Goal: Answer question/provide support: Answer question/provide support

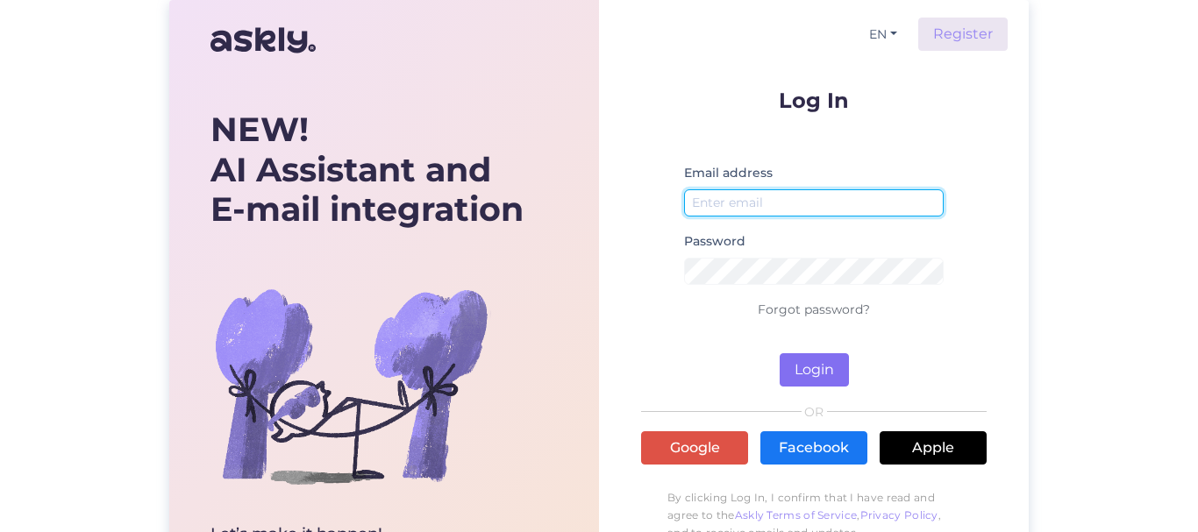
type input "[EMAIL_ADDRESS][DOMAIN_NAME]"
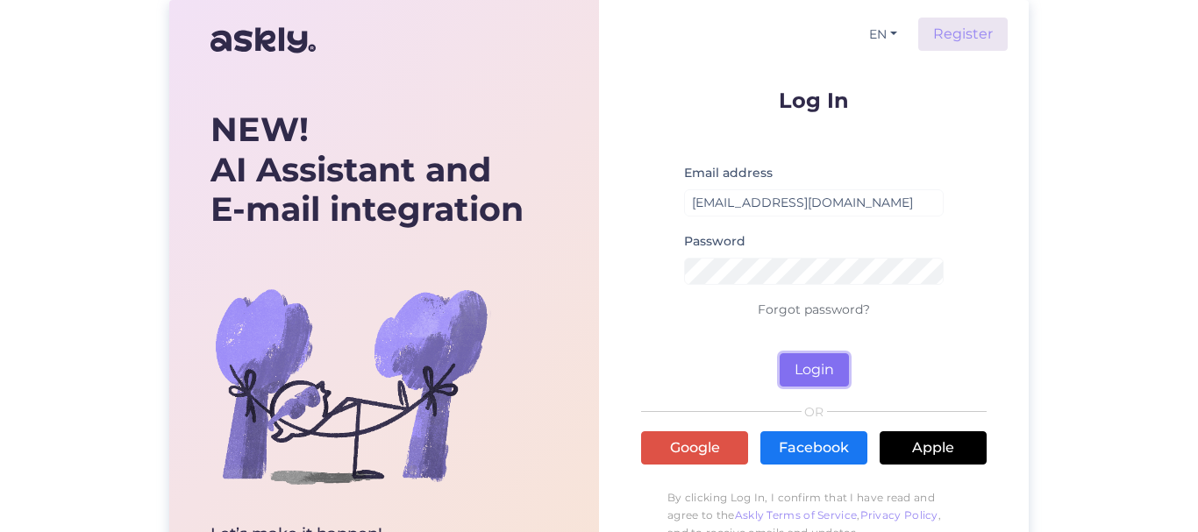
click at [812, 368] on button "Login" at bounding box center [814, 369] width 69 height 33
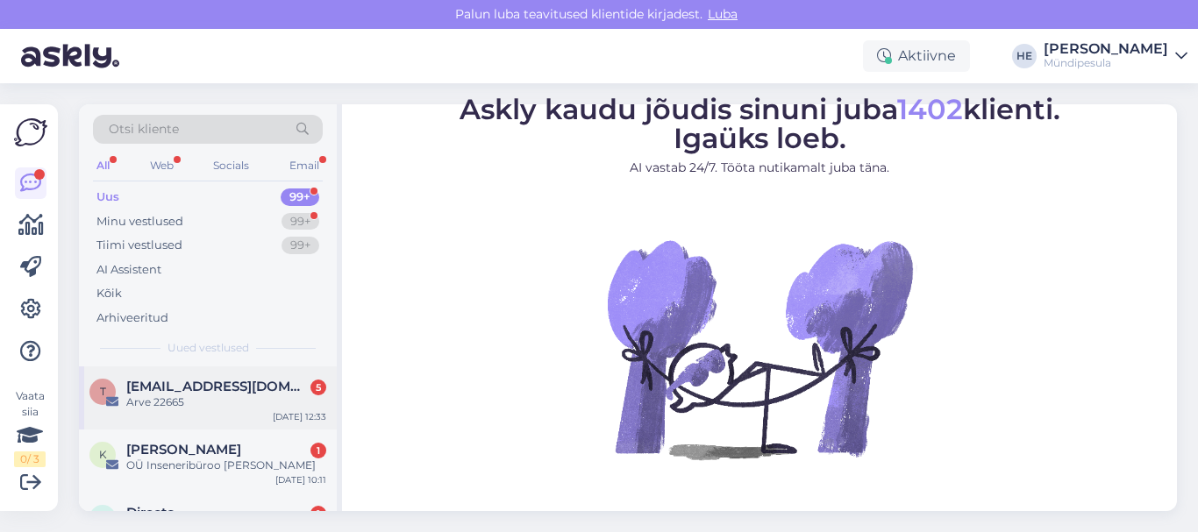
click at [147, 382] on span "[EMAIL_ADDRESS][DOMAIN_NAME]" at bounding box center [217, 387] width 182 height 16
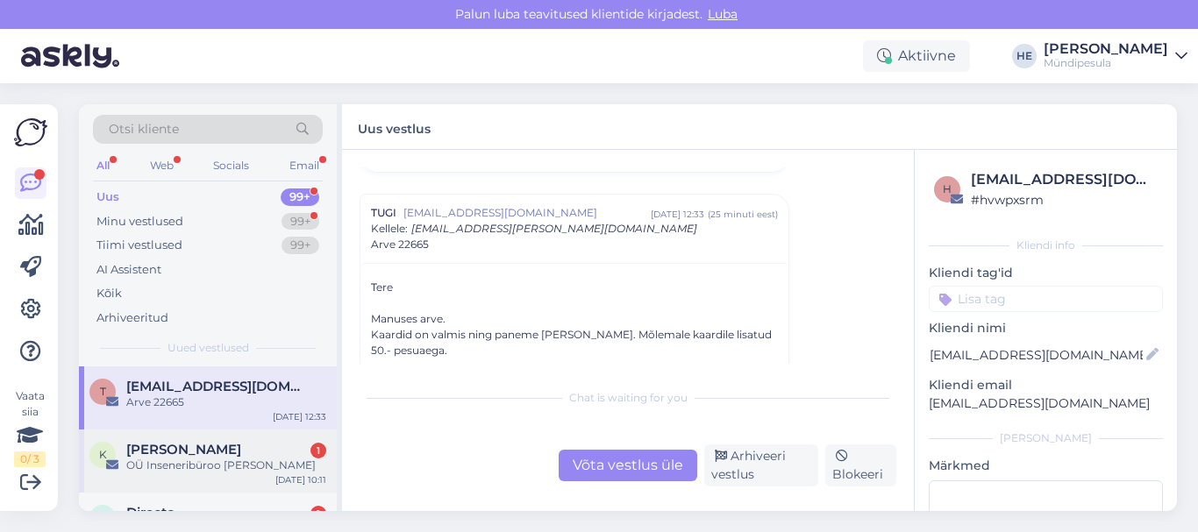
click at [162, 454] on span "[PERSON_NAME]" at bounding box center [183, 450] width 115 height 16
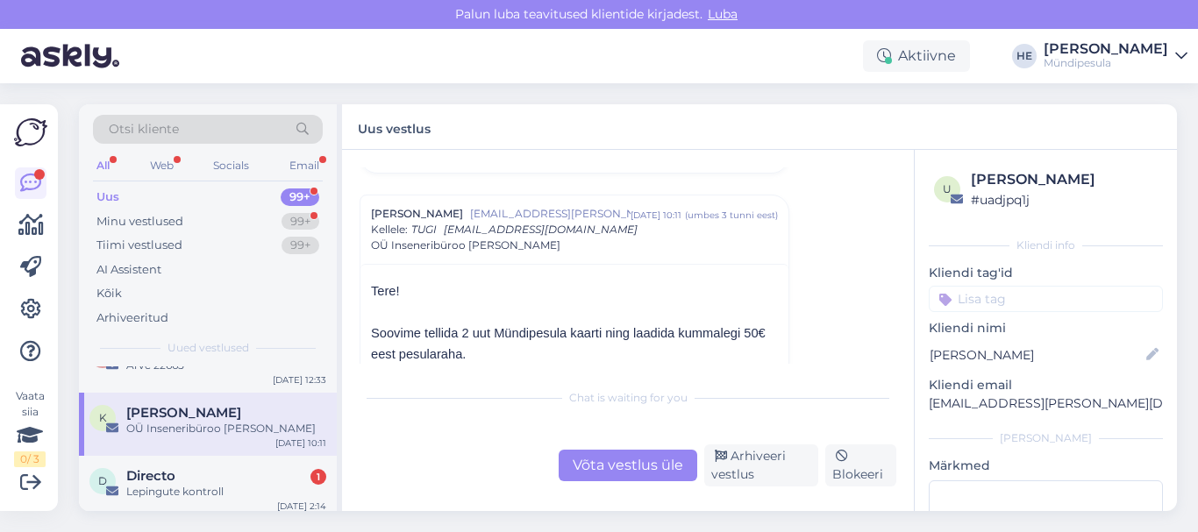
scroll to position [70, 0]
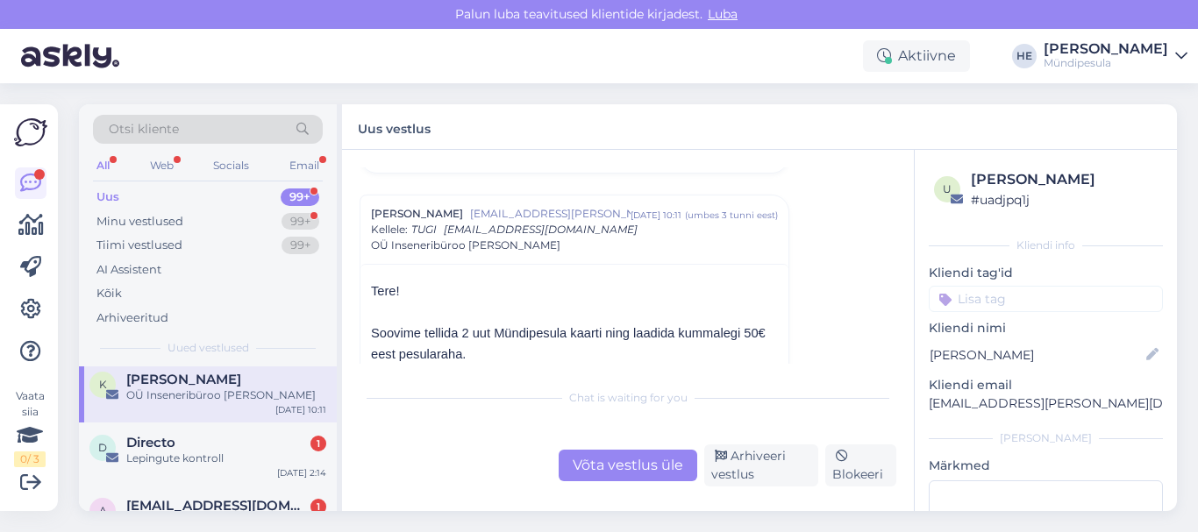
click at [162, 454] on div "Lepingute kontroll" at bounding box center [226, 459] width 200 height 16
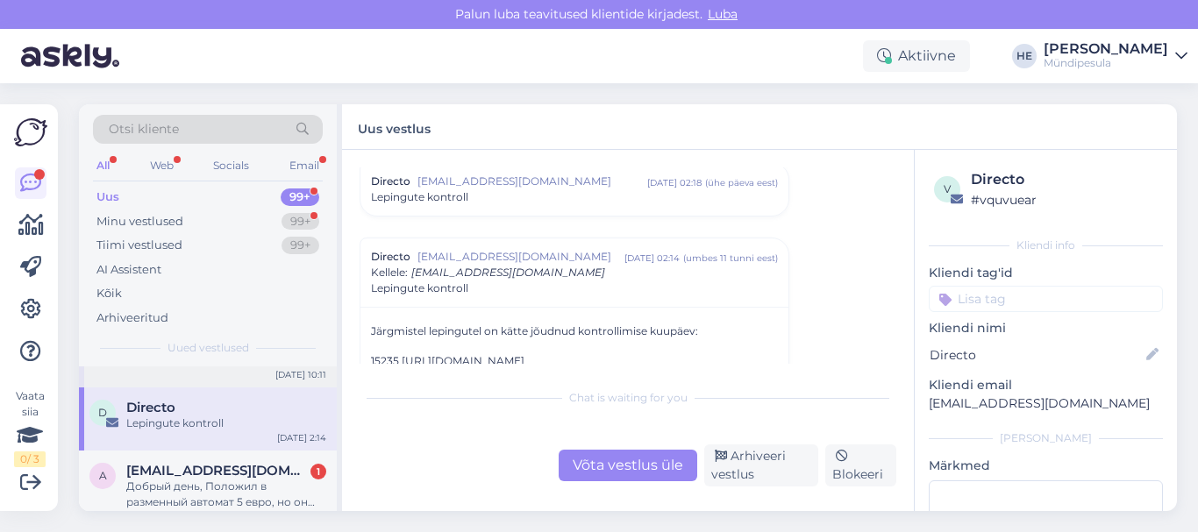
scroll to position [140, 0]
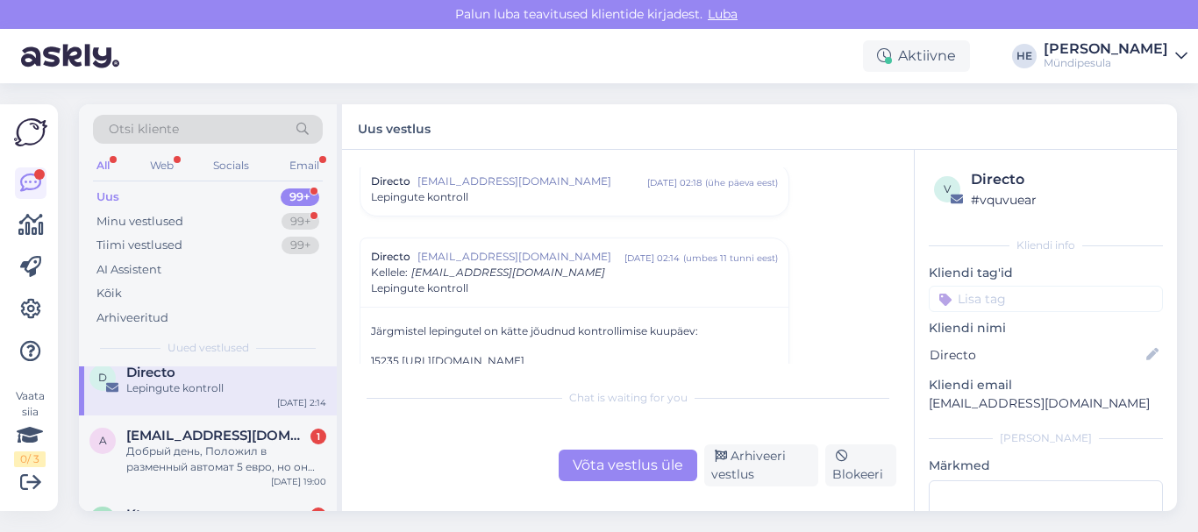
click at [162, 454] on div "Добрый день, Положил в разменный автомат 5 евро, но он выдал только 2 жетона. Б…" at bounding box center [226, 460] width 200 height 32
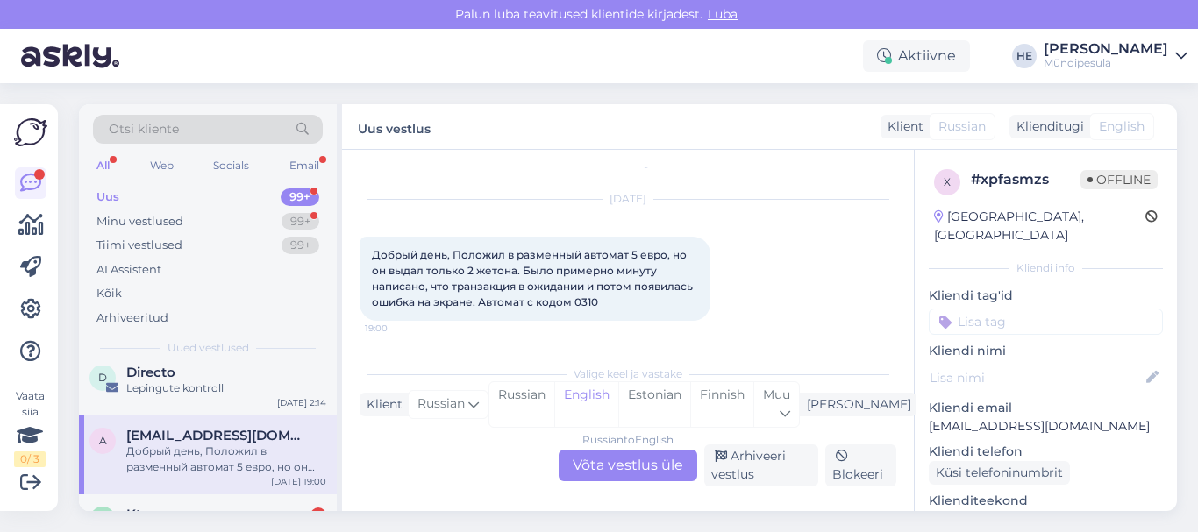
click at [625, 467] on div "Russian to English Võta vestlus üle" at bounding box center [628, 466] width 139 height 32
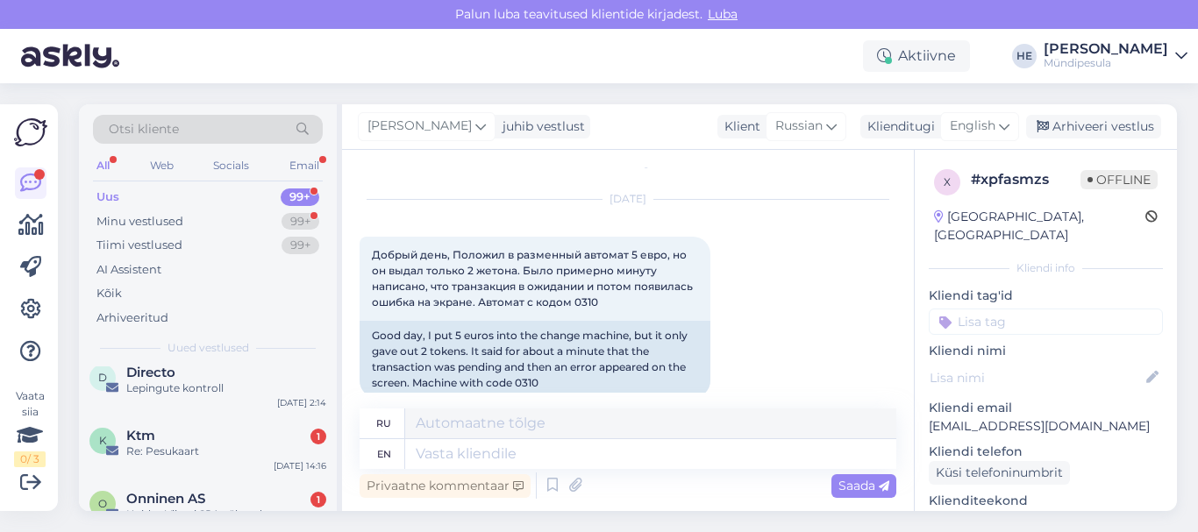
scroll to position [0, 0]
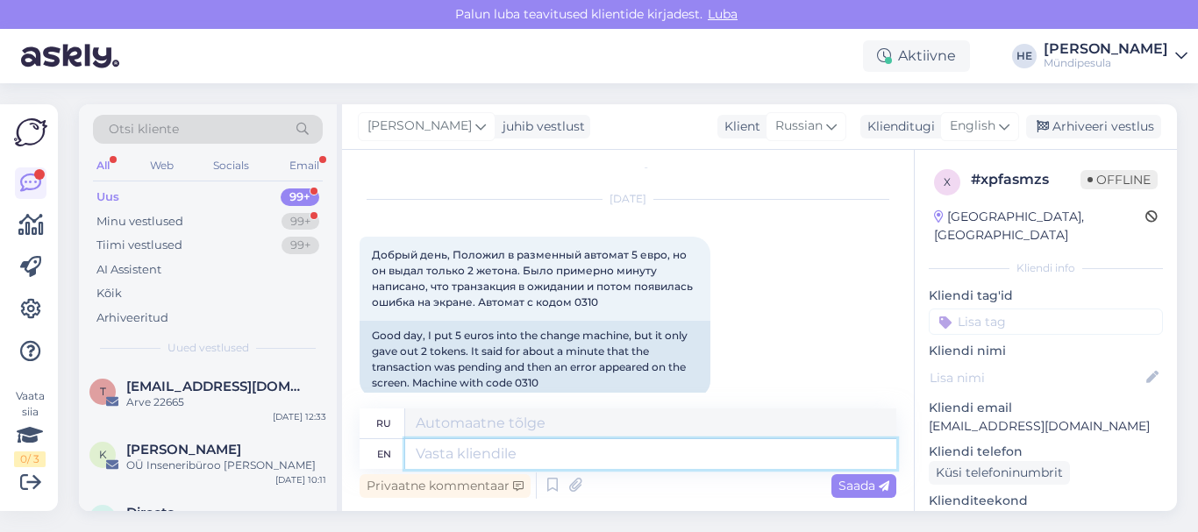
click at [432, 456] on textarea at bounding box center [650, 454] width 491 height 30
paste textarea "Здравствуйте! Просим Вас заполнить форму на нашем сайте о возмещении средств. […"
type textarea "Здравствуйте! Просим Вас заполнить форму на нашем сайте о возмещении средств. […"
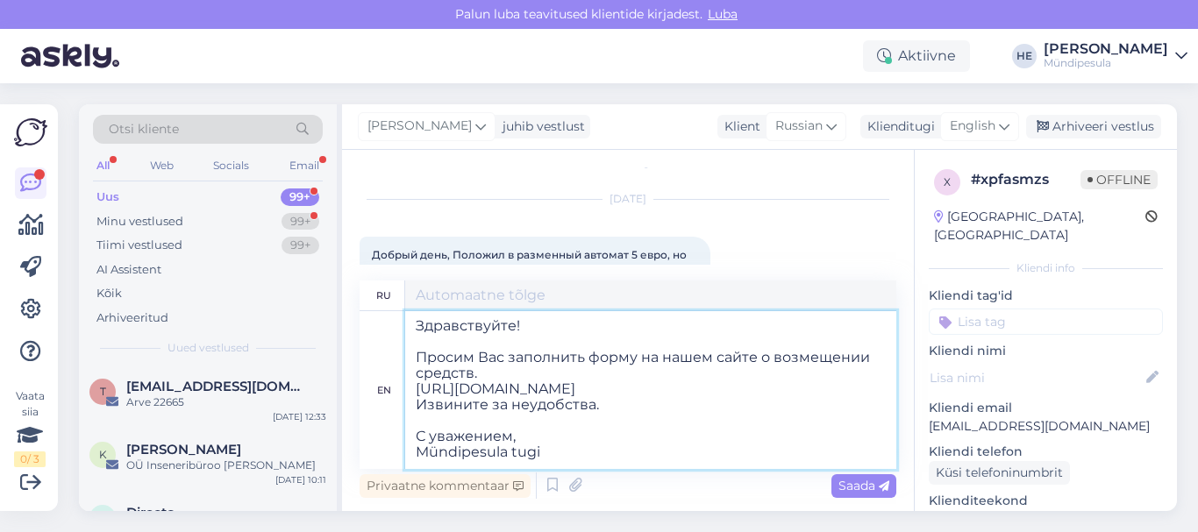
type textarea "Здравствуйте! Просим Вас заполнить форму на нашем сайте о возмещении средств. […"
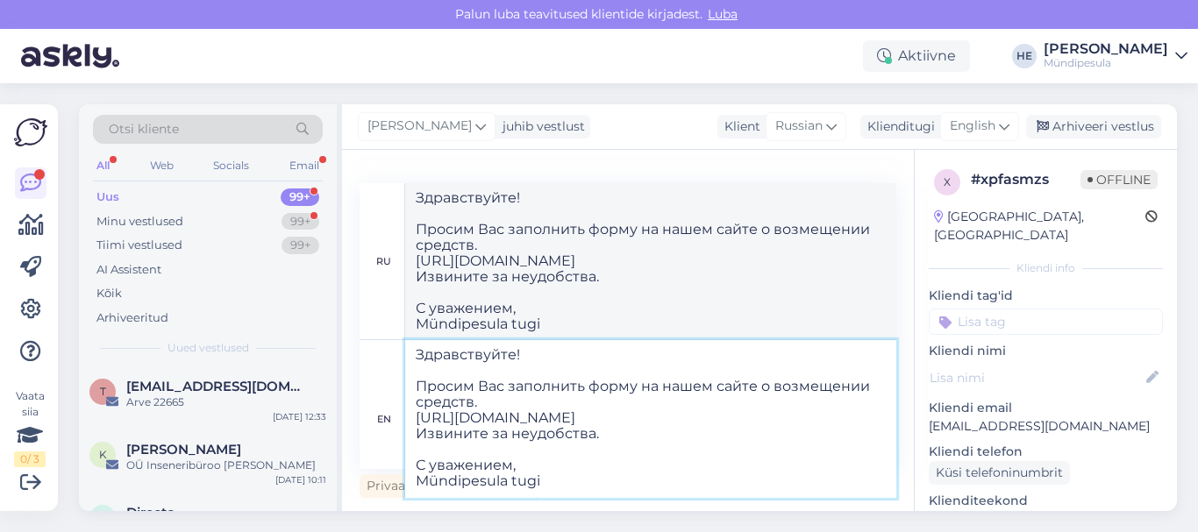
type textarea "Здравствуйте! Просим Вас заполнить форму на нашем сайте о возмещении средств. […"
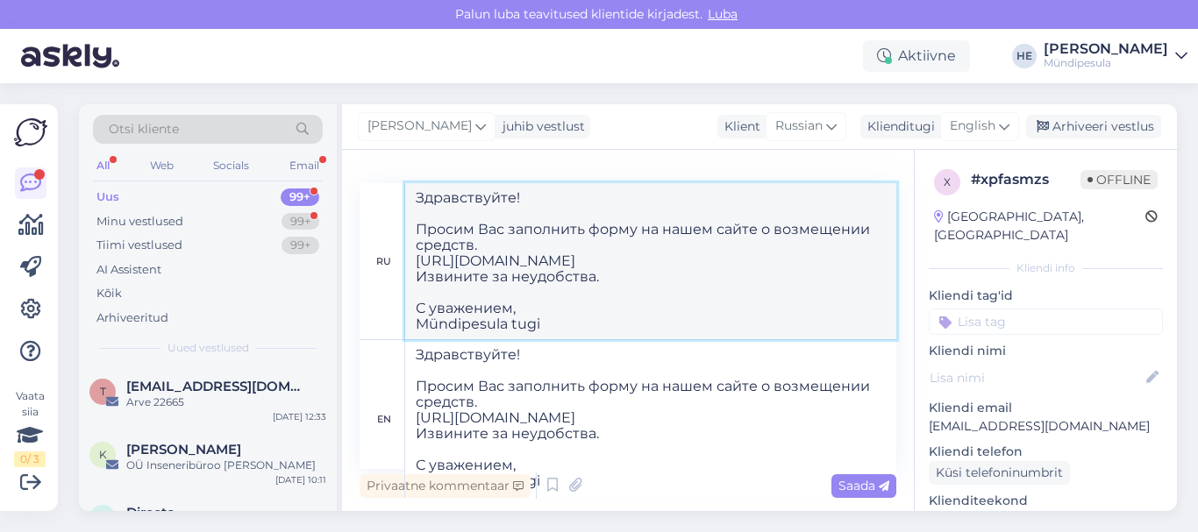
click at [777, 303] on textarea "Здравствуйте! Просим Вас заполнить форму на нашем сайте о возмещении средств. […" at bounding box center [650, 261] width 491 height 156
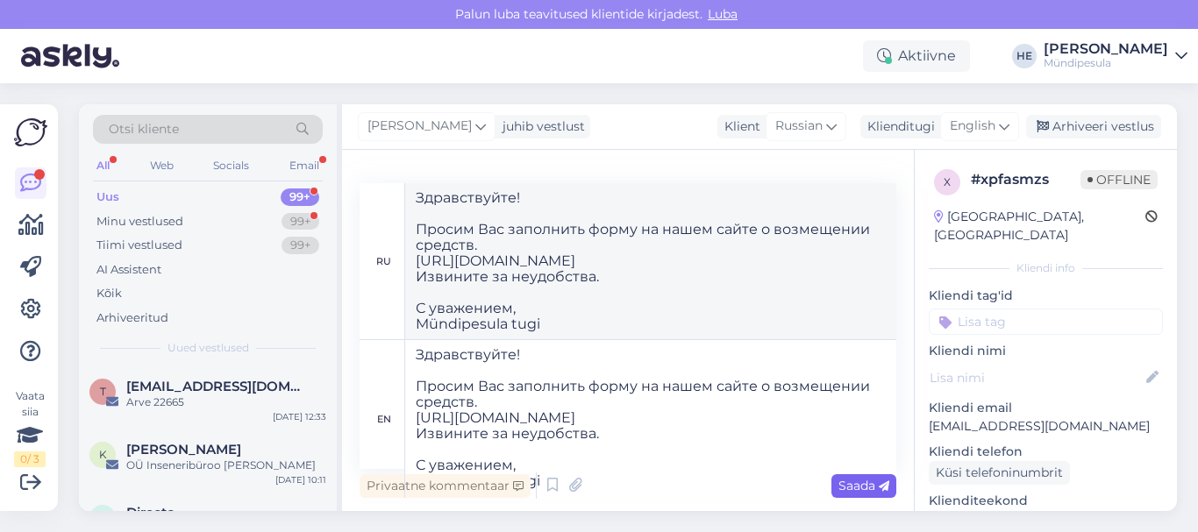
click at [861, 487] on span "Saada" at bounding box center [864, 486] width 51 height 16
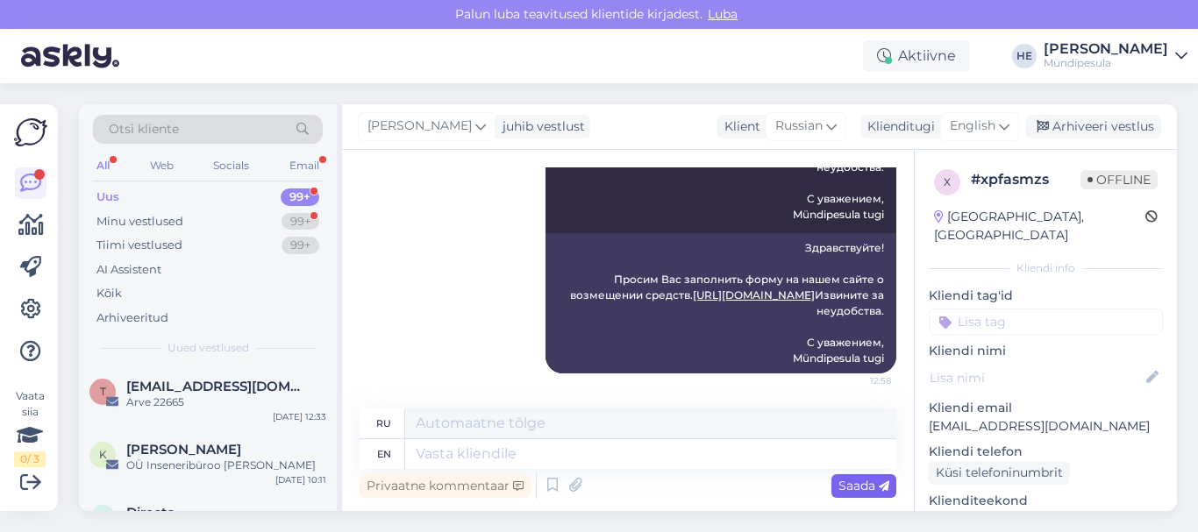
scroll to position [0, 0]
click at [175, 447] on span "[PERSON_NAME]" at bounding box center [183, 450] width 115 height 16
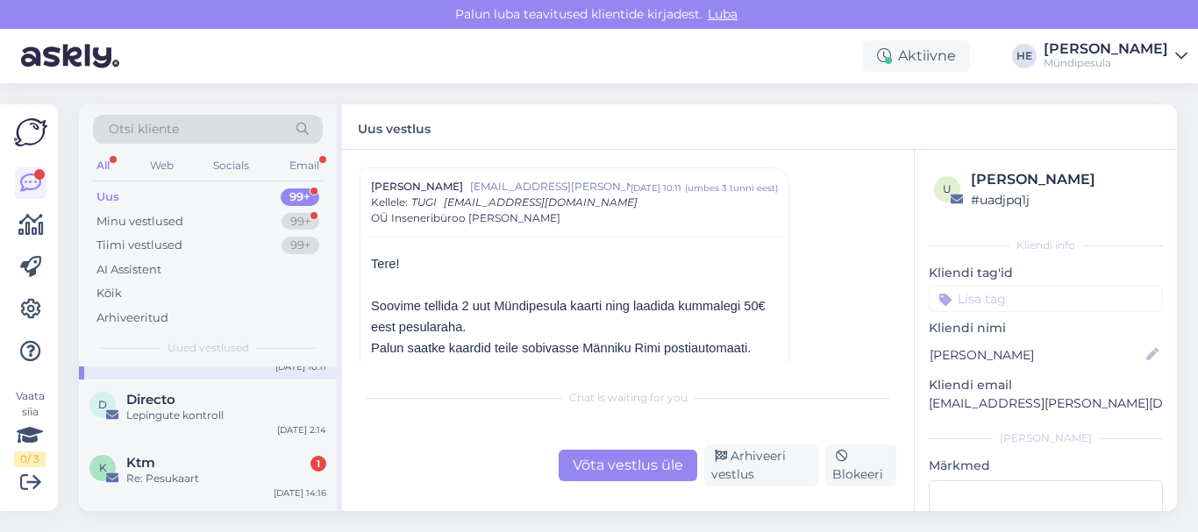
scroll to position [140, 0]
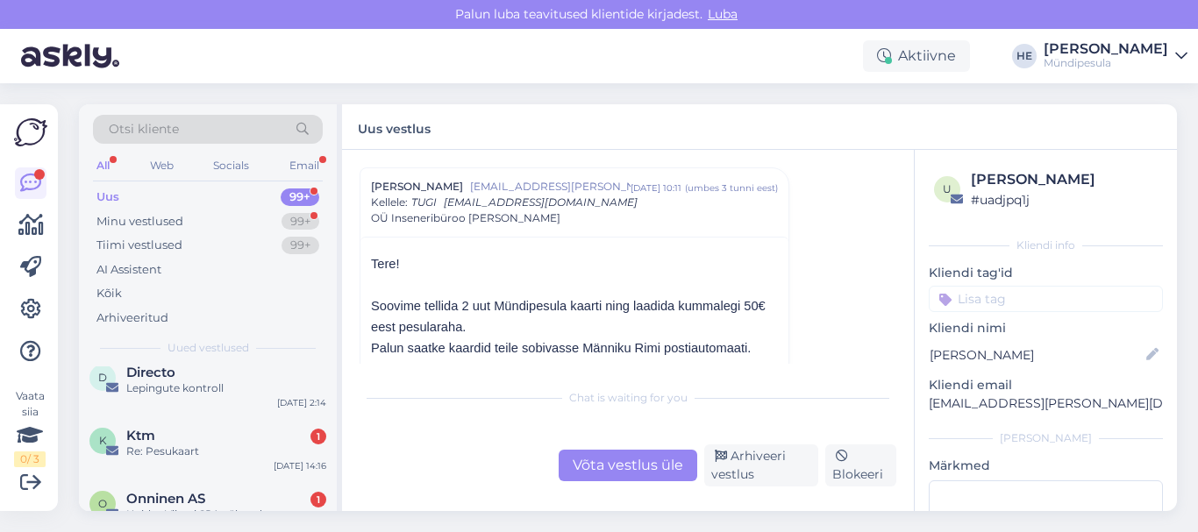
click at [175, 447] on div "Re: Pesukaart" at bounding box center [226, 452] width 200 height 16
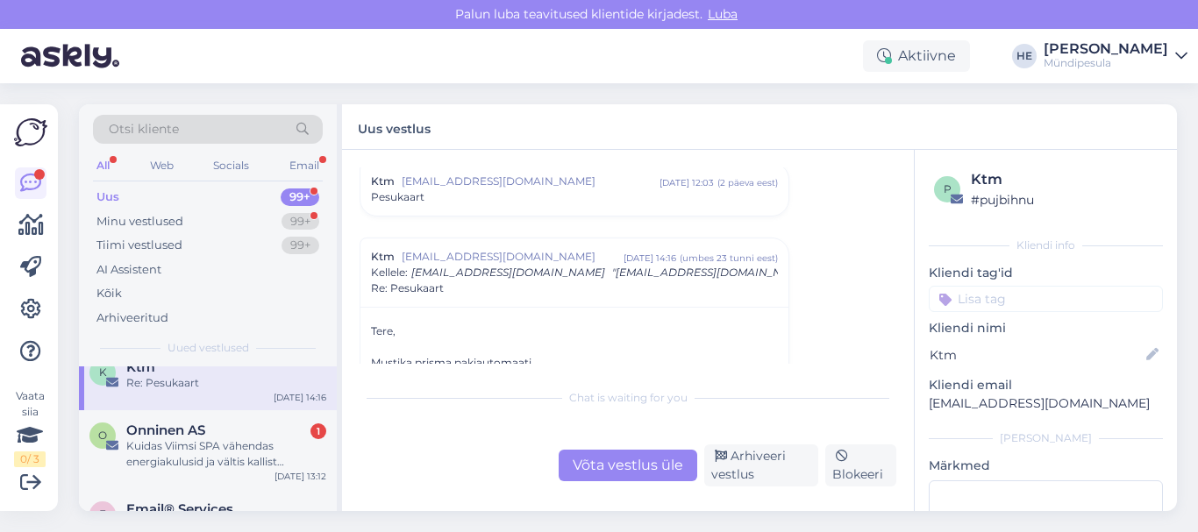
scroll to position [211, 0]
click at [175, 447] on div "Kuidas Viimsi SPA vähendas energiakulusid ja vältis kallist kaabeldust?" at bounding box center [226, 453] width 200 height 32
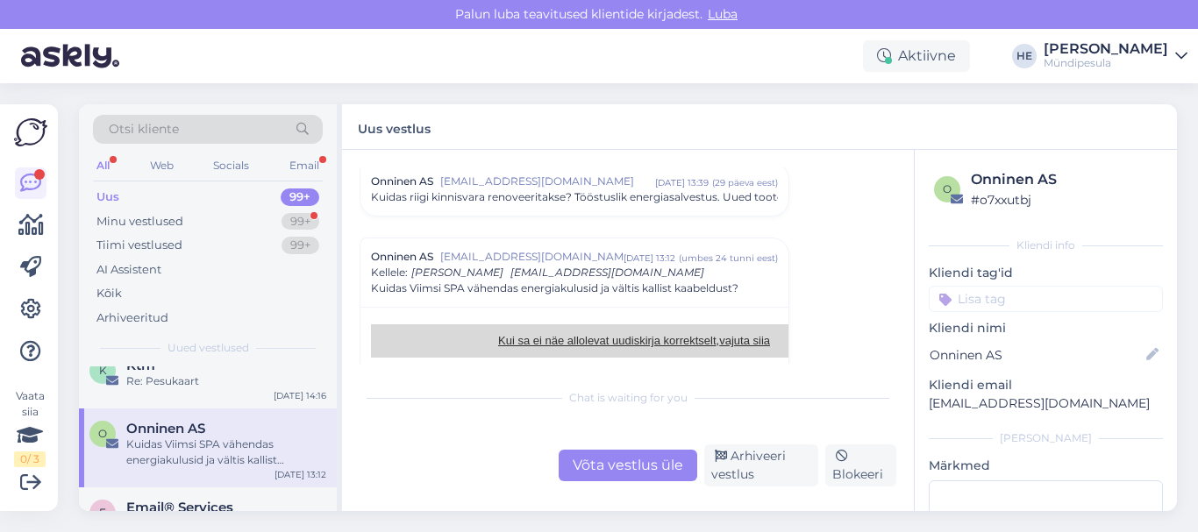
scroll to position [246, 0]
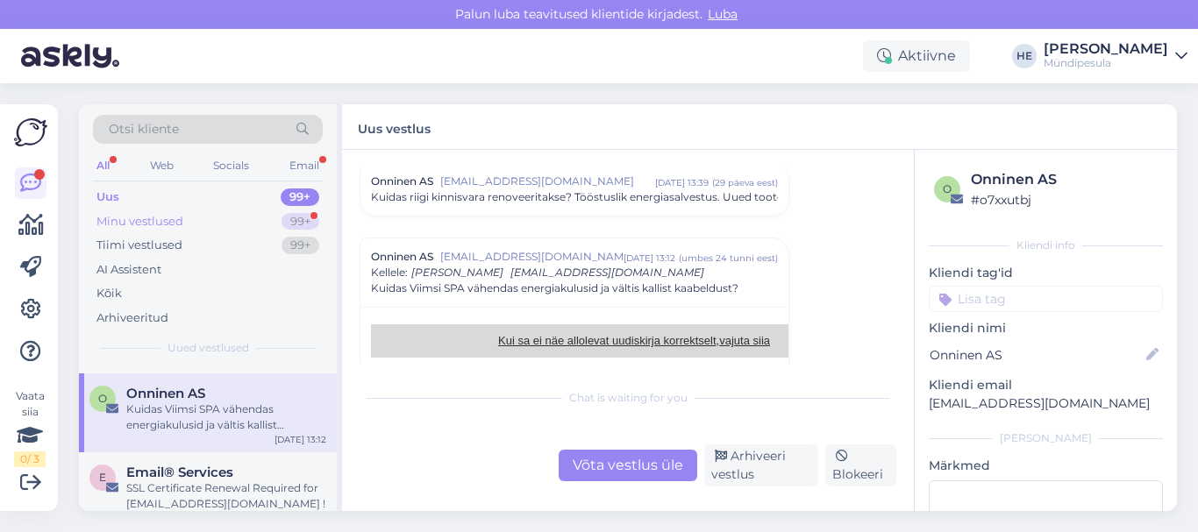
click at [165, 226] on div "Minu vestlused" at bounding box center [139, 222] width 87 height 18
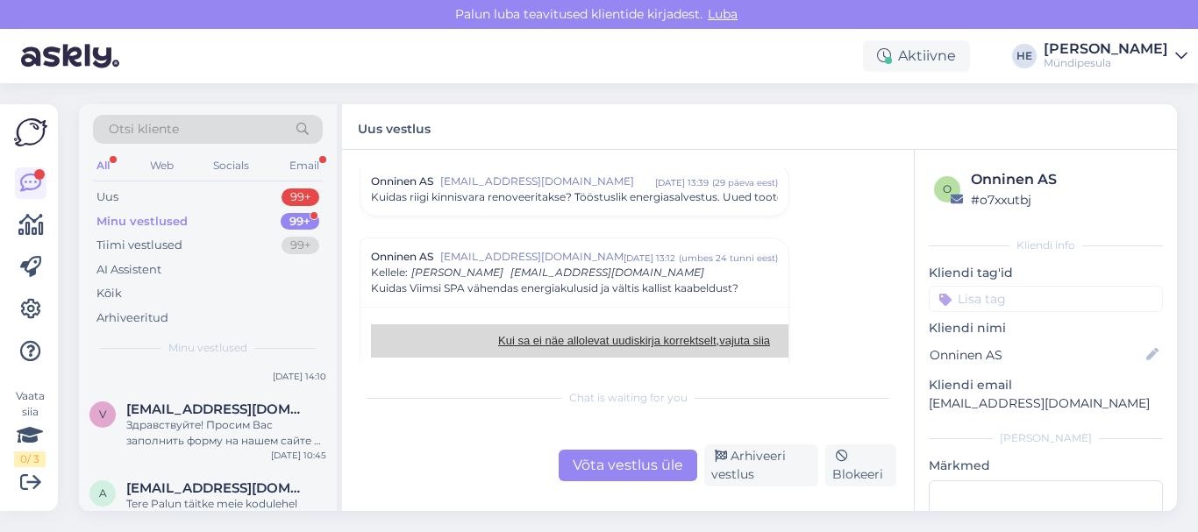
scroll to position [0, 0]
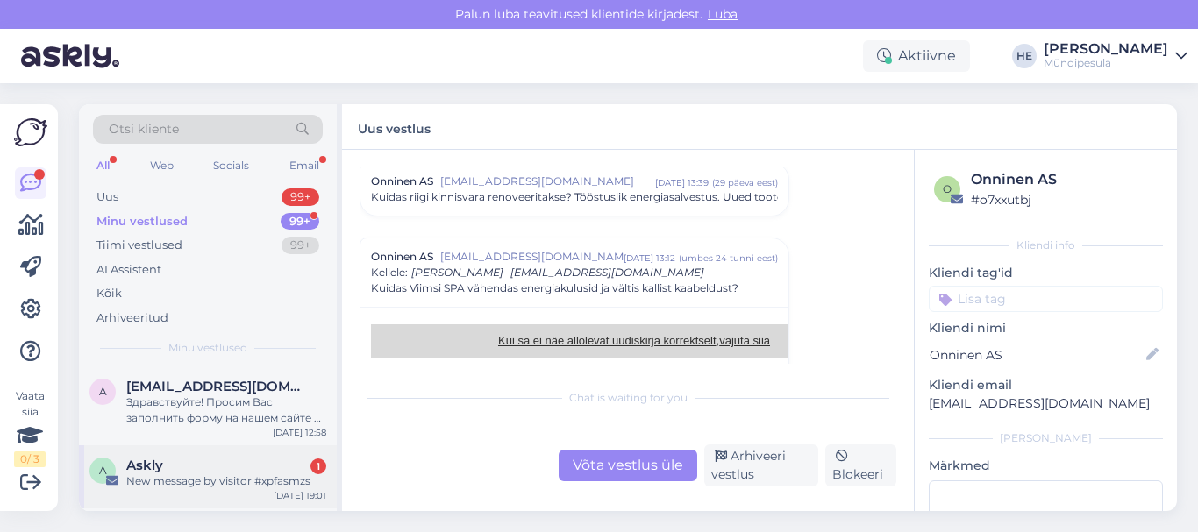
click at [175, 465] on div "Askly 1" at bounding box center [226, 466] width 200 height 16
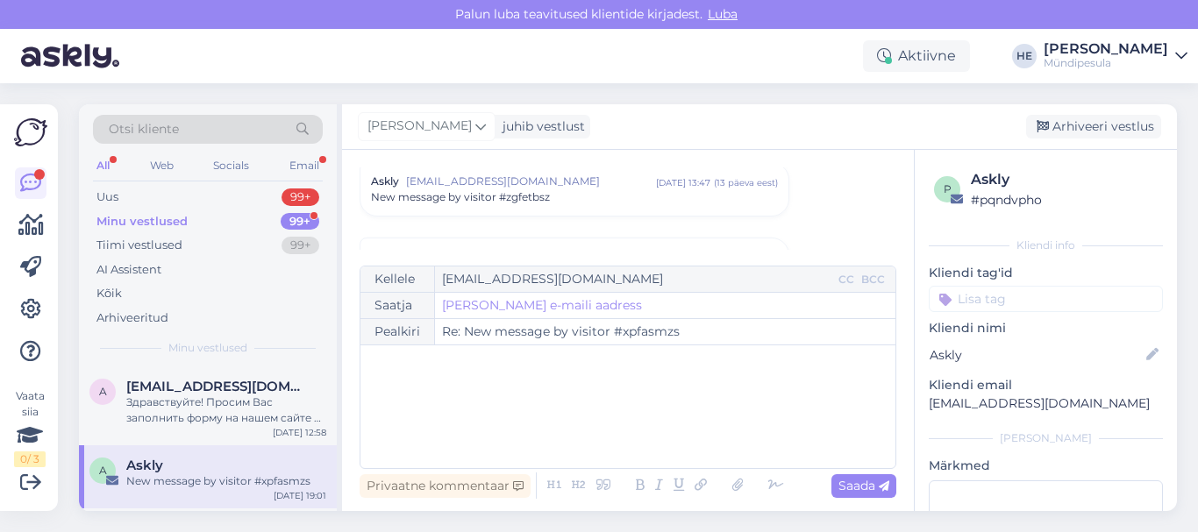
scroll to position [7515, 0]
click at [1180, 60] on icon at bounding box center [1181, 56] width 12 height 14
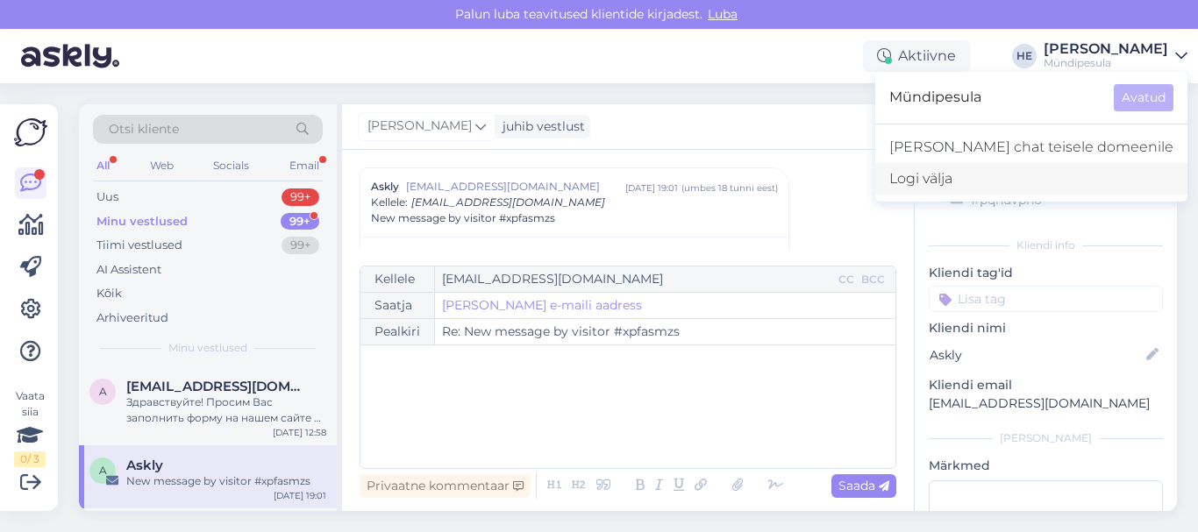
click at [1036, 171] on div "Logi välja" at bounding box center [1031, 179] width 312 height 32
